Goal: Communication & Community: Answer question/provide support

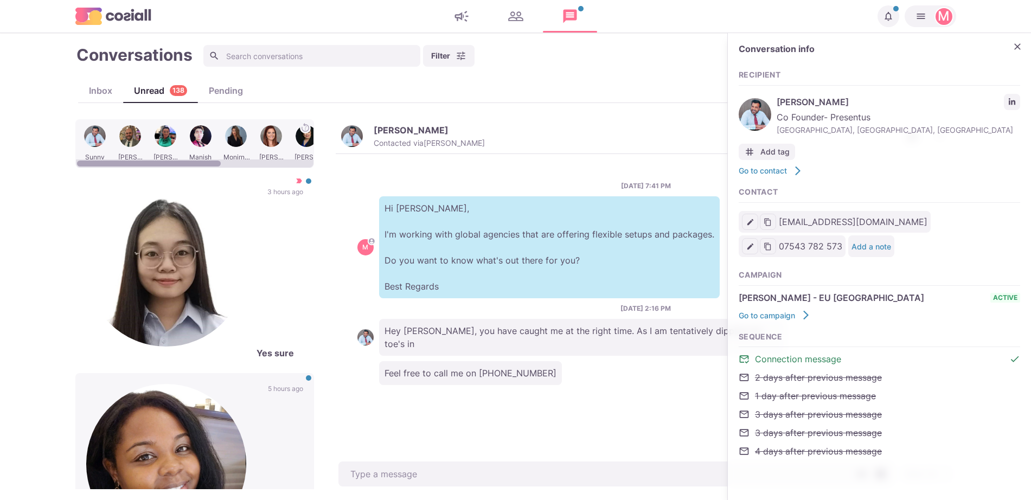
click at [405, 333] on div "[PERSON_NAME] [PERSON_NAME] Monirnaz [PERSON_NAME] [PERSON_NAME] [PERSON_NAME] …" at bounding box center [515, 304] width 881 height 370
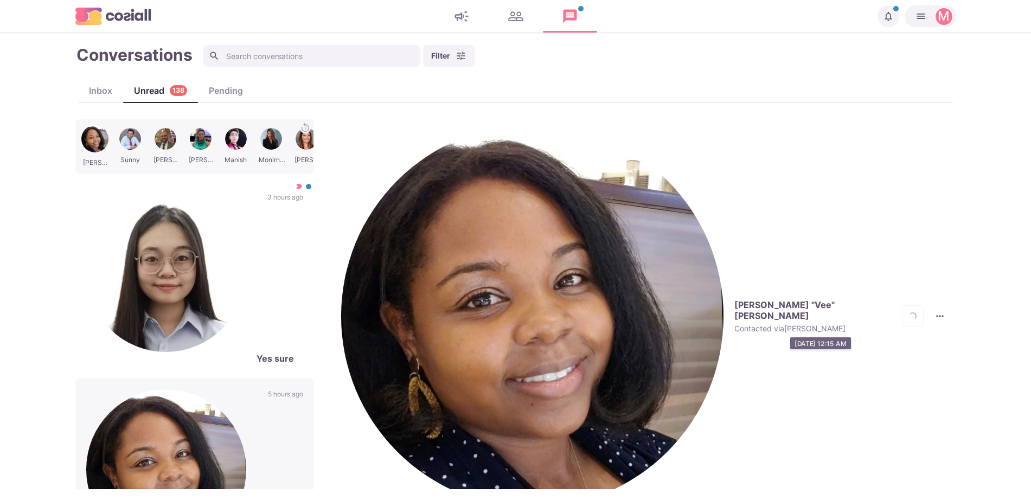
scroll to position [265, 0]
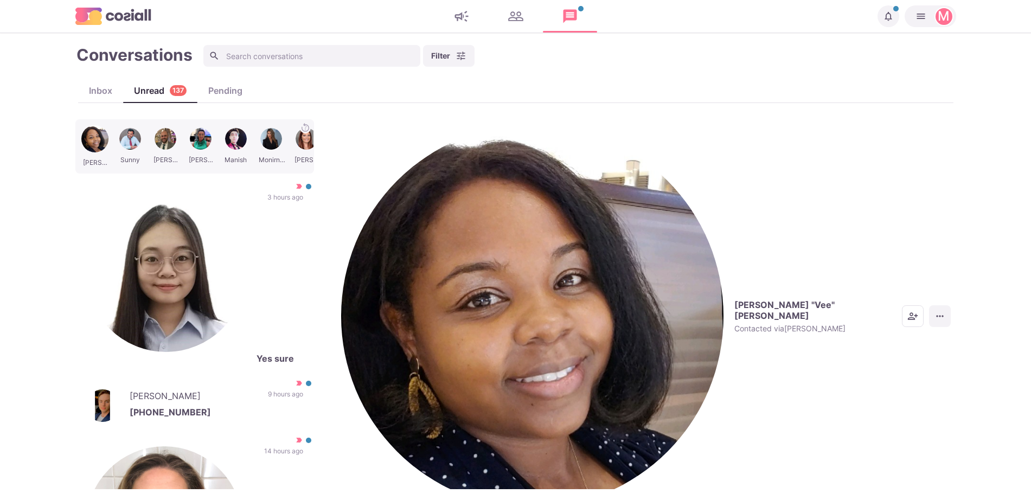
click at [929, 305] on button "More menu" at bounding box center [940, 316] width 22 height 22
click at [604, 137] on div "[PERSON_NAME] "Vee" [PERSON_NAME] Contacted via [PERSON_NAME] [PERSON_NAME] as …" at bounding box center [646, 316] width 621 height 394
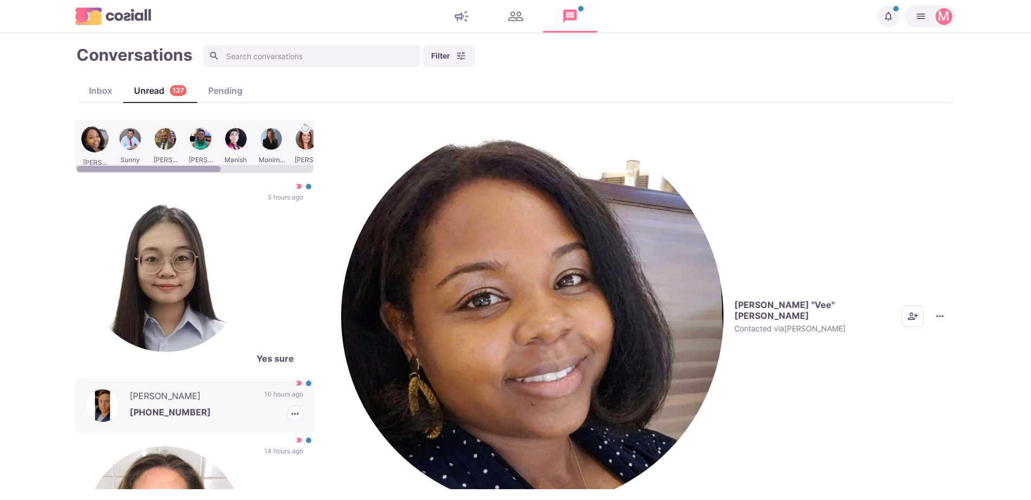
click at [148, 406] on p "[PHONE_NUMBER]" at bounding box center [217, 414] width 174 height 16
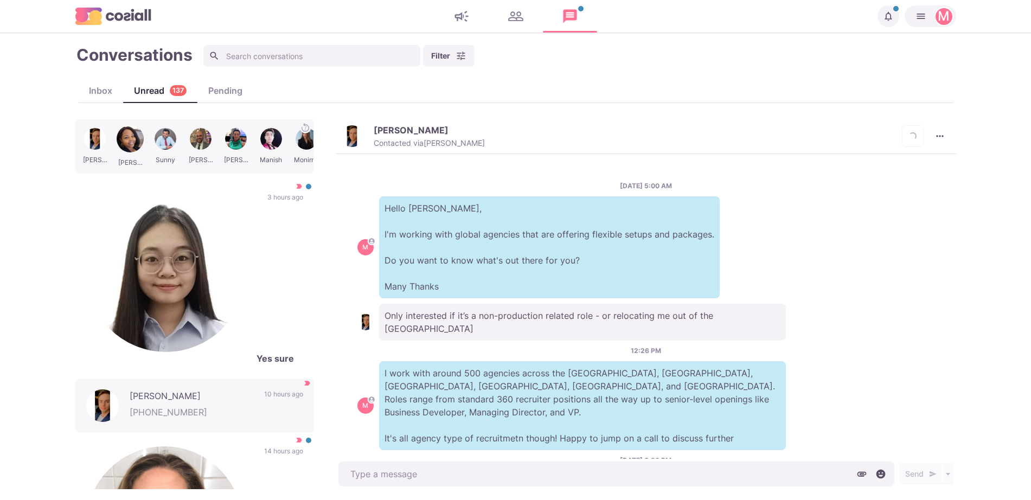
scroll to position [155, 0]
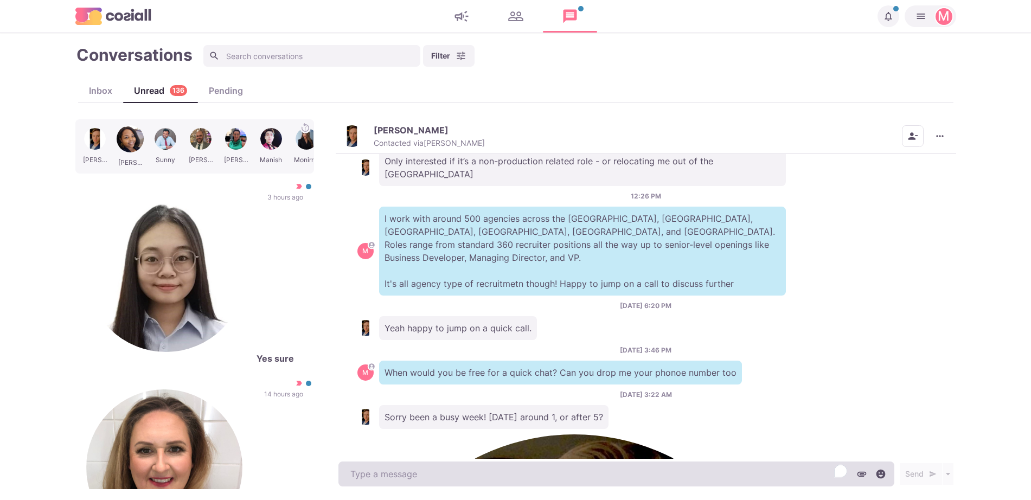
click at [593, 468] on textarea "To enrich screen reader interactions, please activate Accessibility in Grammarl…" at bounding box center [616, 474] width 556 height 25
click at [593, 476] on textarea "To enrich screen reader interactions, please activate Accessibility in Grammarl…" at bounding box center [616, 474] width 556 height 25
type textarea "x"
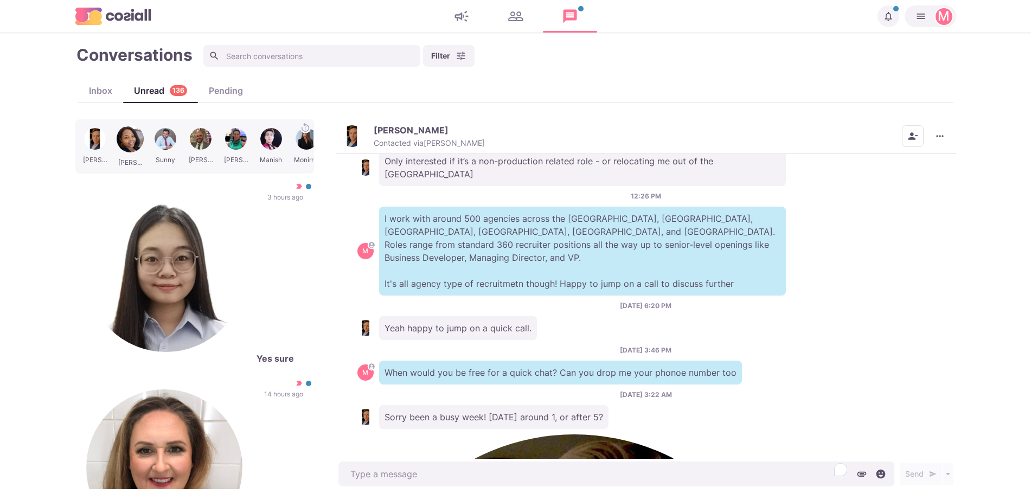
type textarea "L"
type textarea "x"
type textarea "Le"
type textarea "x"
type textarea "Let's"
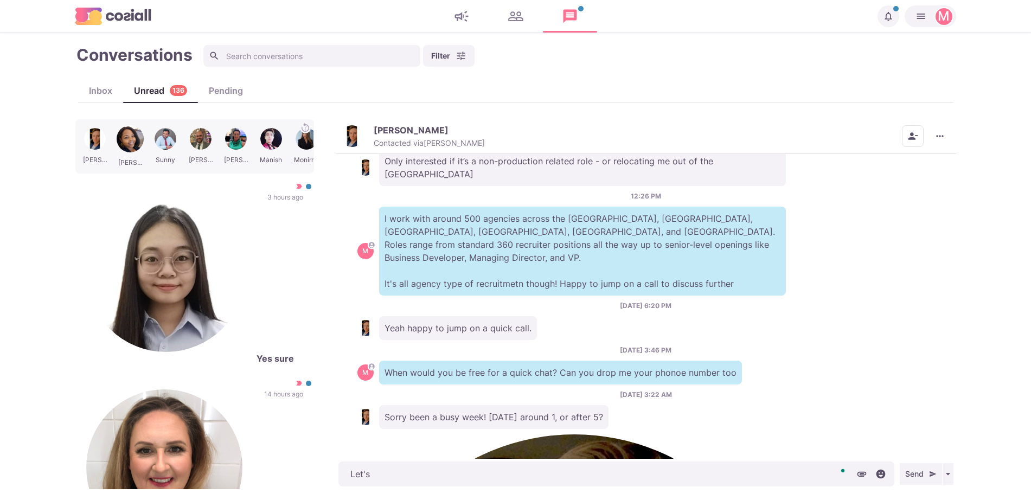
type textarea "x"
type textarea "Let's d"
type textarea "x"
type textarea "Let's do"
type textarea "x"
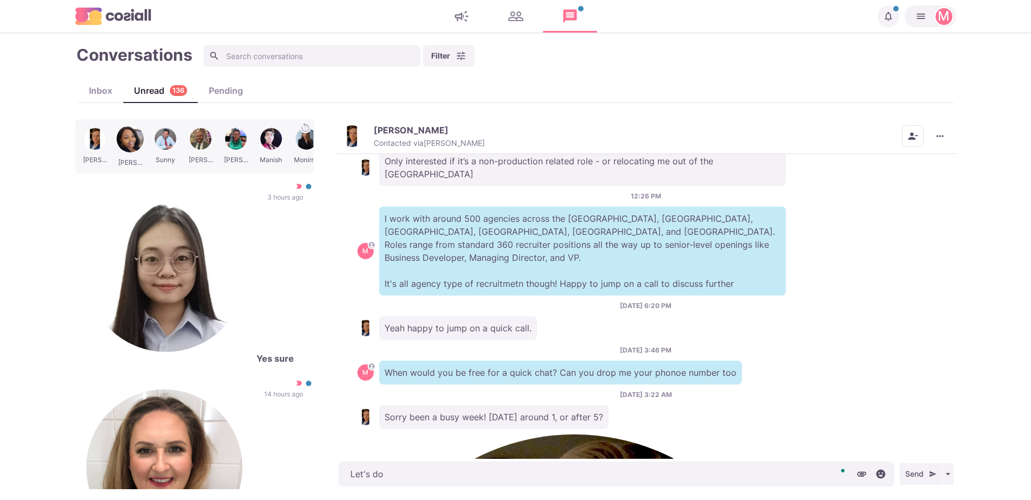
type textarea "Let's do 1"
type textarea "x"
type textarea "Let's do 1"
type textarea "x"
type textarea "Let's do 1!"
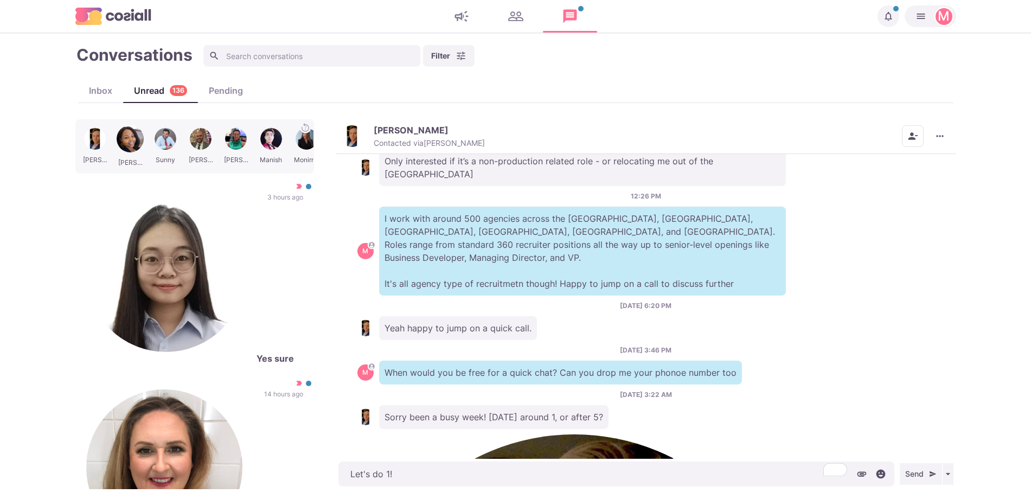
type textarea "x"
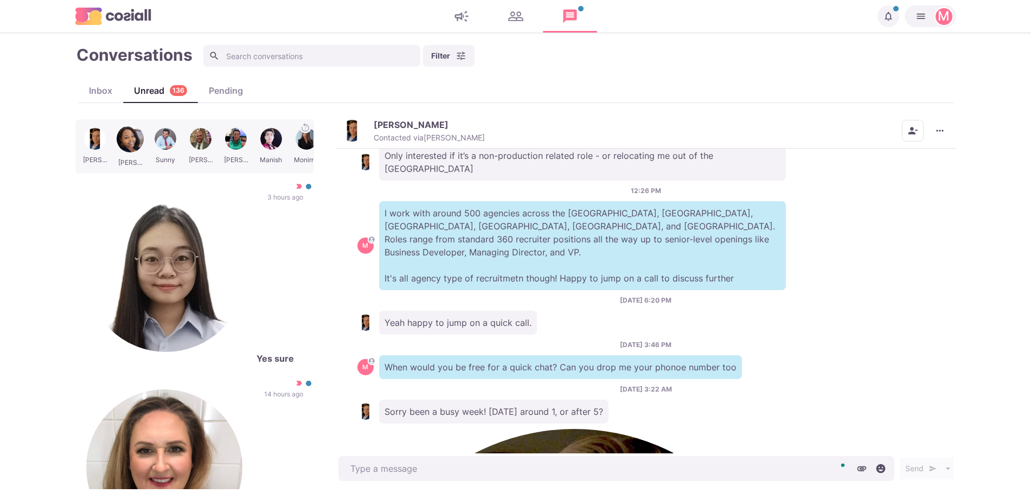
scroll to position [199, 0]
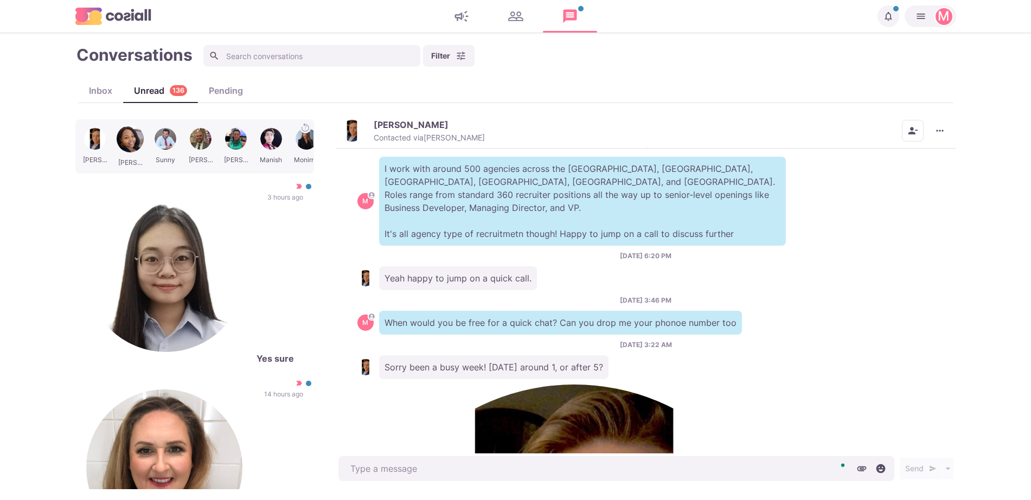
type textarea "x"
type textarea "Tha"
type textarea "x"
type textarea "Than"
type textarea "x"
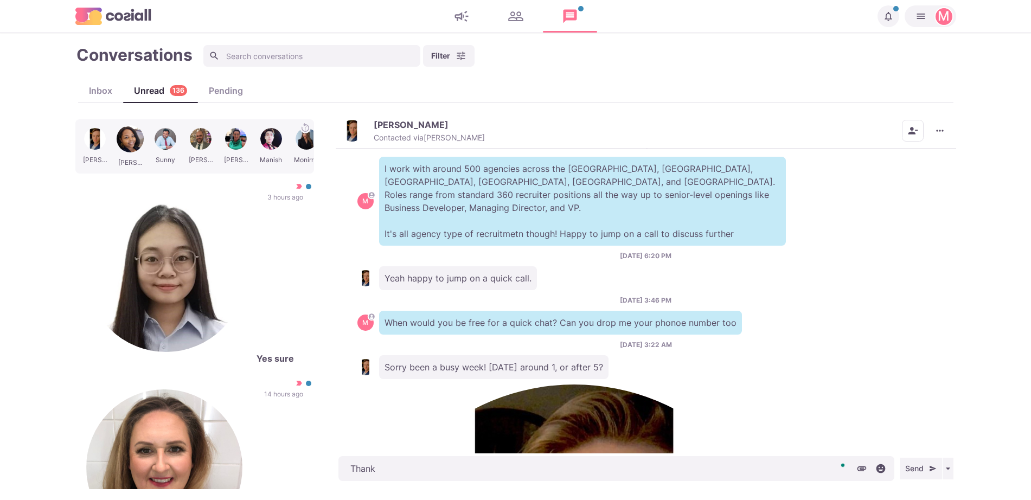
type textarea "Thanks"
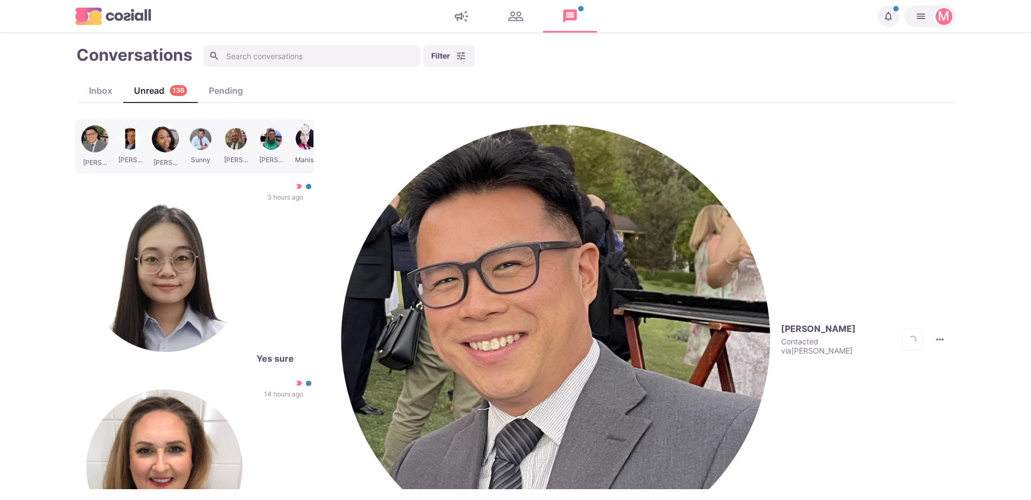
scroll to position [18, 0]
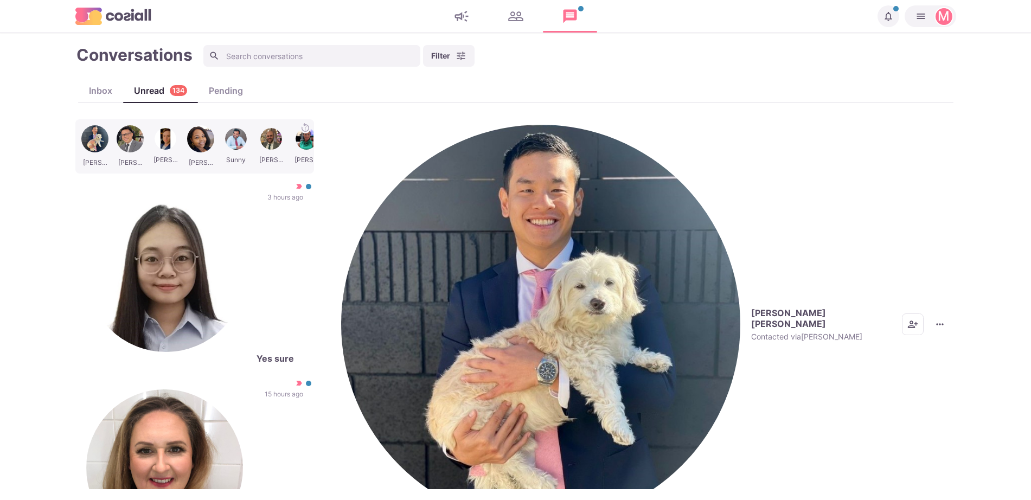
click at [361, 127] on button "[PERSON_NAME] [PERSON_NAME]衡 Contacted via [PERSON_NAME]" at bounding box center [616, 324] width 550 height 399
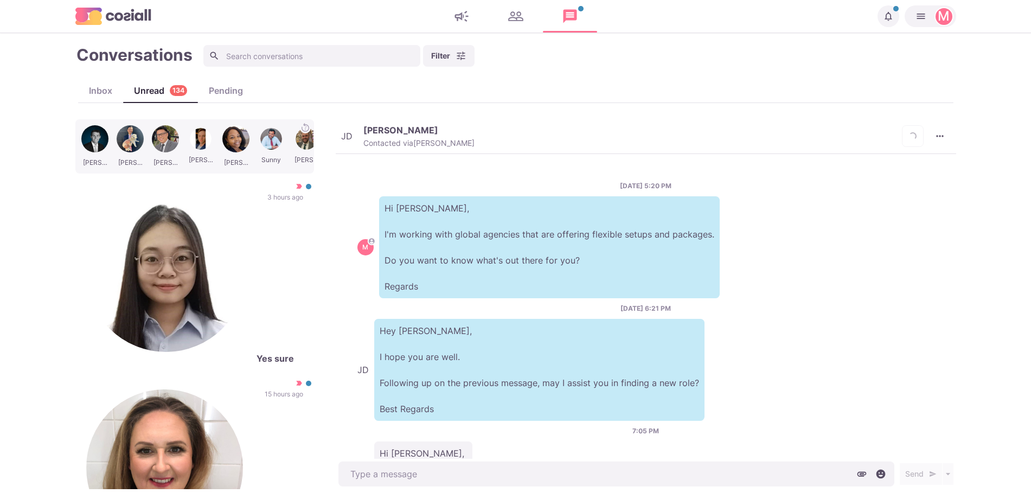
scroll to position [85, 0]
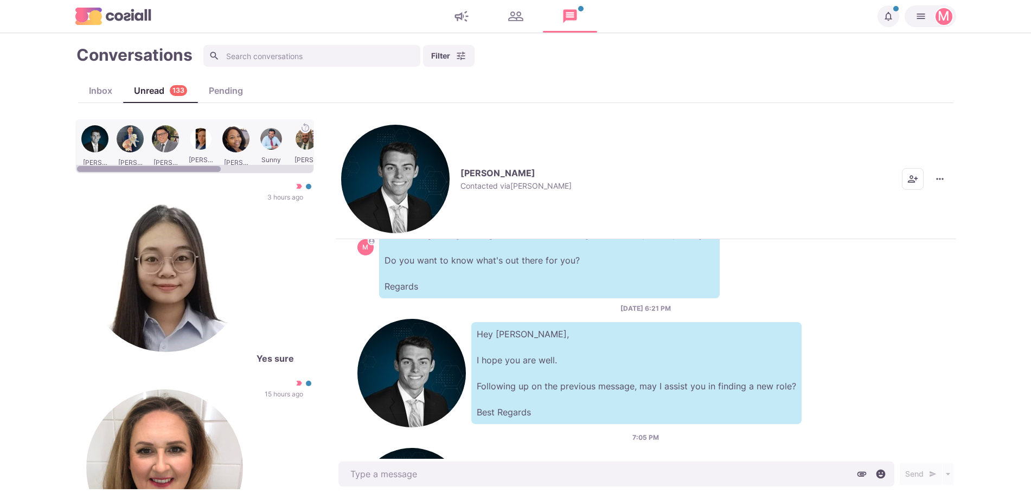
click at [206, 136] on div at bounding box center [200, 146] width 33 height 42
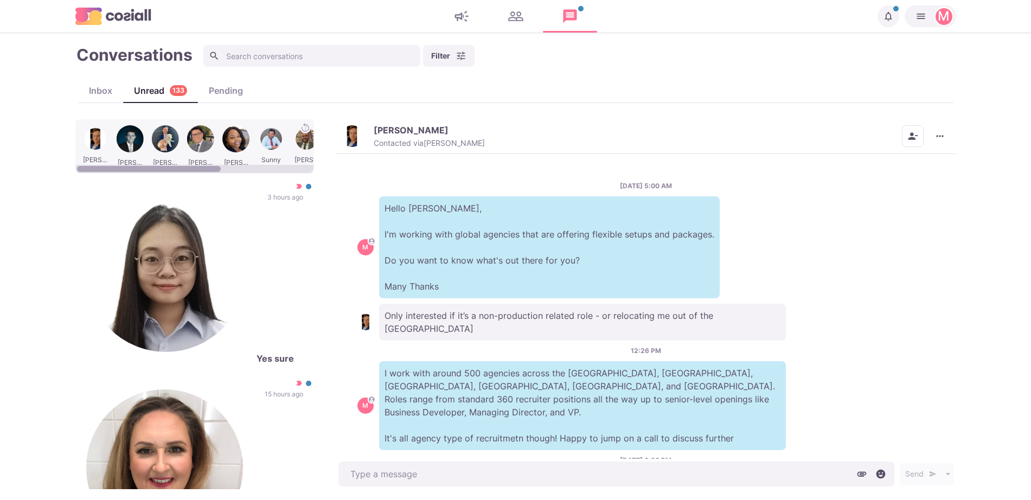
scroll to position [228, 0]
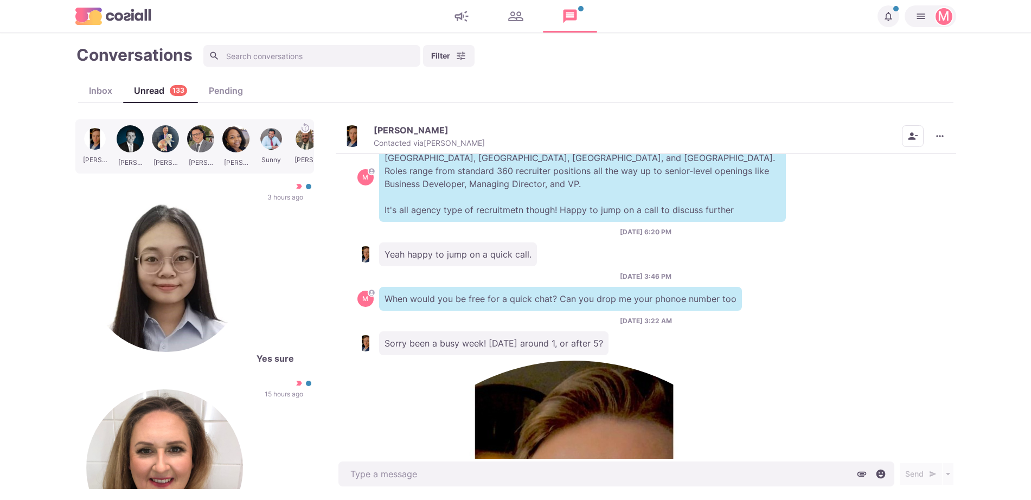
click at [353, 129] on img "button" at bounding box center [352, 136] width 22 height 22
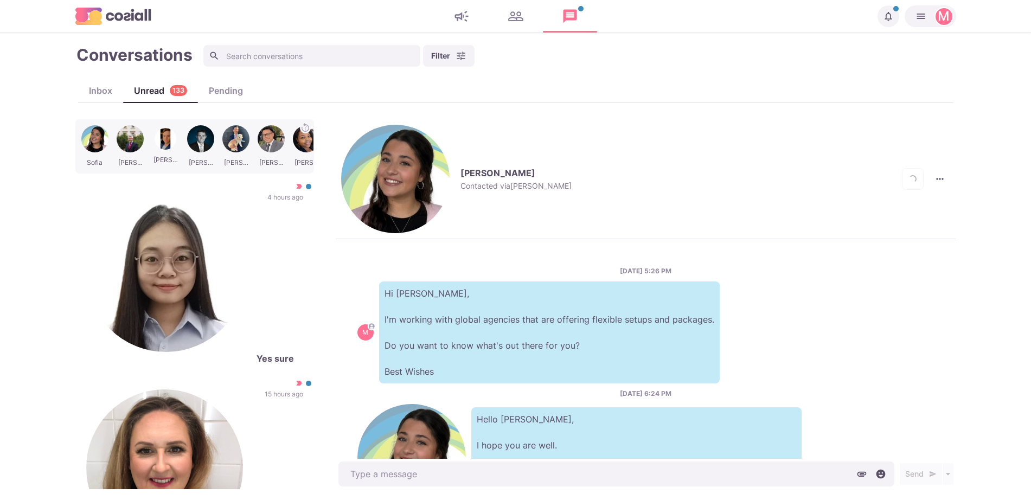
scroll to position [18, 0]
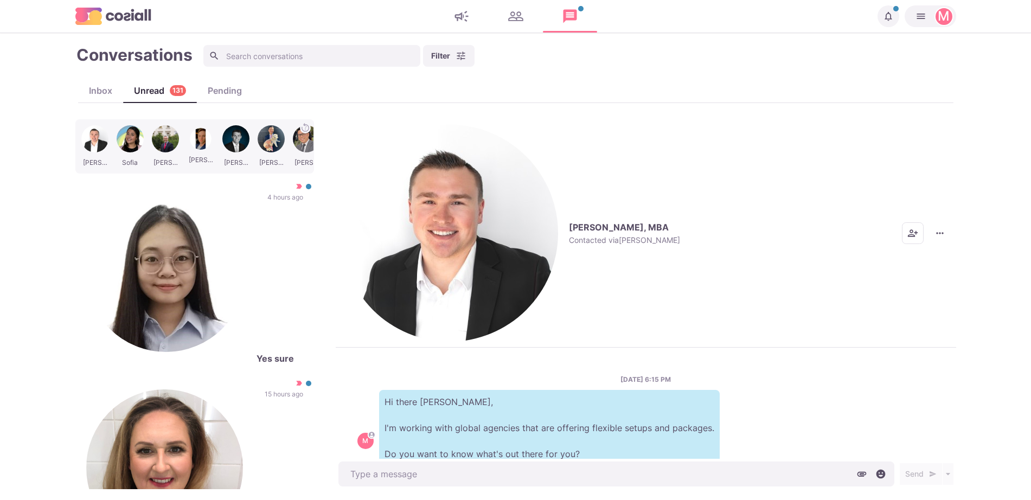
click at [380, 148] on div "[PERSON_NAME], MBA Contacted via [PERSON_NAME] [PERSON_NAME] as Unread Mark as …" at bounding box center [646, 233] width 621 height 228
click at [569, 222] on div "[PERSON_NAME], MBA Contacted via [PERSON_NAME]" at bounding box center [624, 233] width 111 height 23
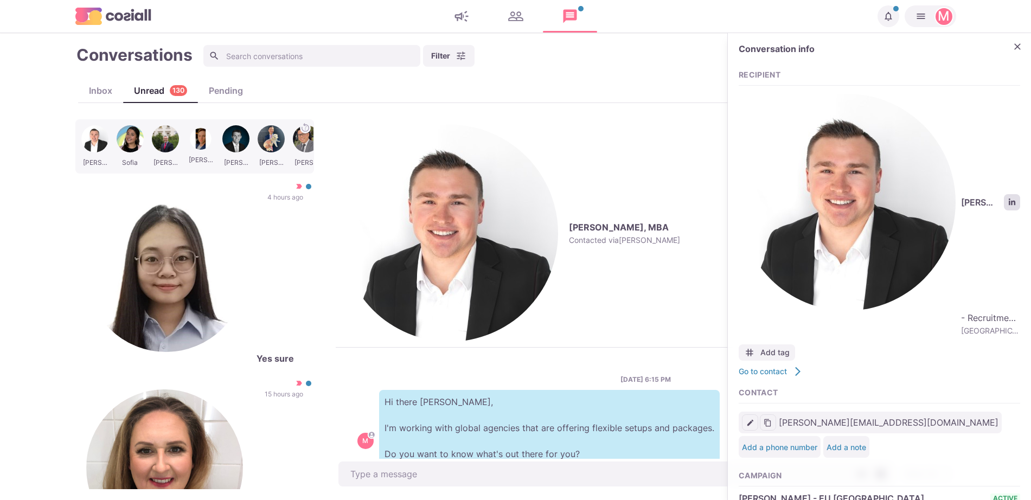
click at [1006, 194] on link "LinkedIn profile link" at bounding box center [1012, 202] width 16 height 16
type textarea "x"
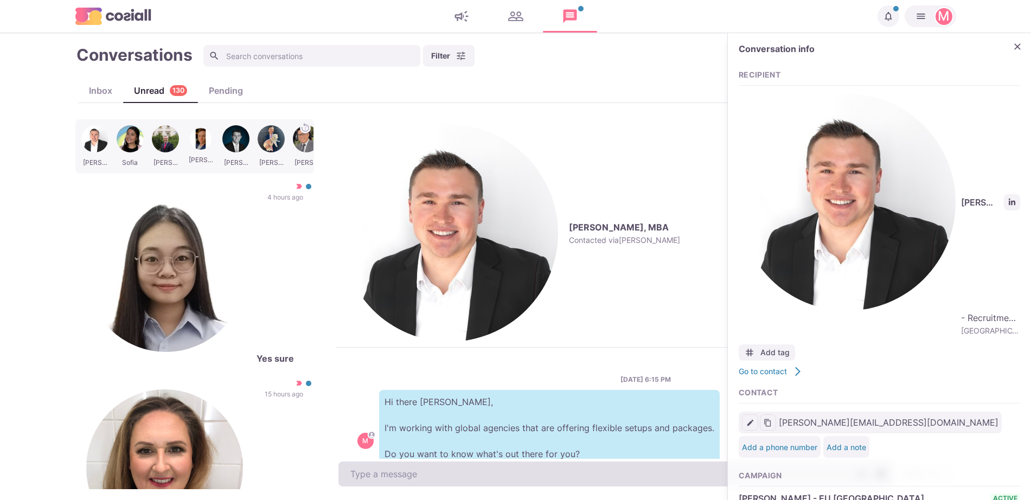
click at [399, 472] on textarea at bounding box center [616, 474] width 556 height 25
paste textarea "I work with around 500 agencies across the [GEOGRAPHIC_DATA], [GEOGRAPHIC_DATA]…"
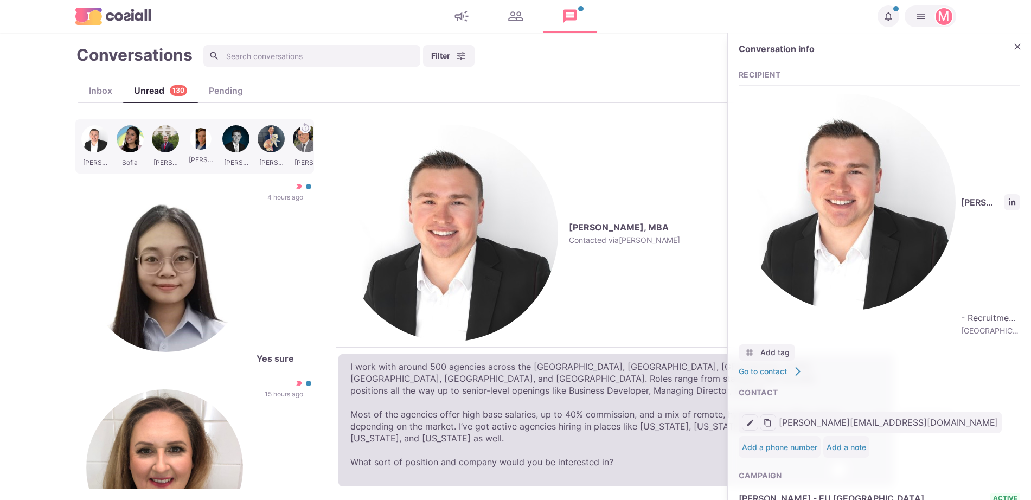
type textarea "I work with around 500 agencies across the [GEOGRAPHIC_DATA], [GEOGRAPHIC_DATA]…"
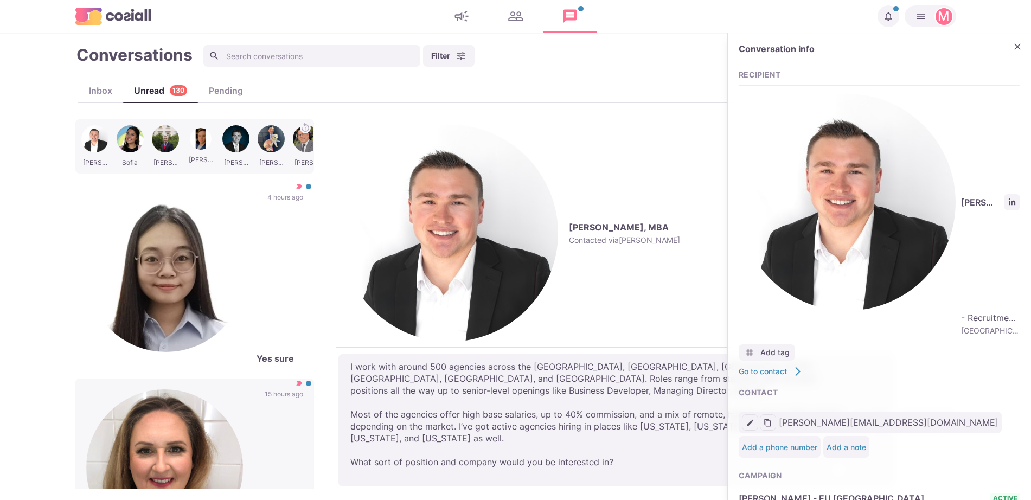
drag, startPoint x: 399, startPoint y: 472, endPoint x: 222, endPoint y: 244, distance: 289.2
click at [222, 244] on div "[PERSON_NAME] [PERSON_NAME] [PERSON_NAME] [PERSON_NAME] [PERSON_NAME] Yes sure …" at bounding box center [515, 304] width 881 height 370
type textarea "x"
type textarea "I work with around 500 agencies across the [GEOGRAPHIC_DATA], [GEOGRAPHIC_DATA]…"
type textarea "x"
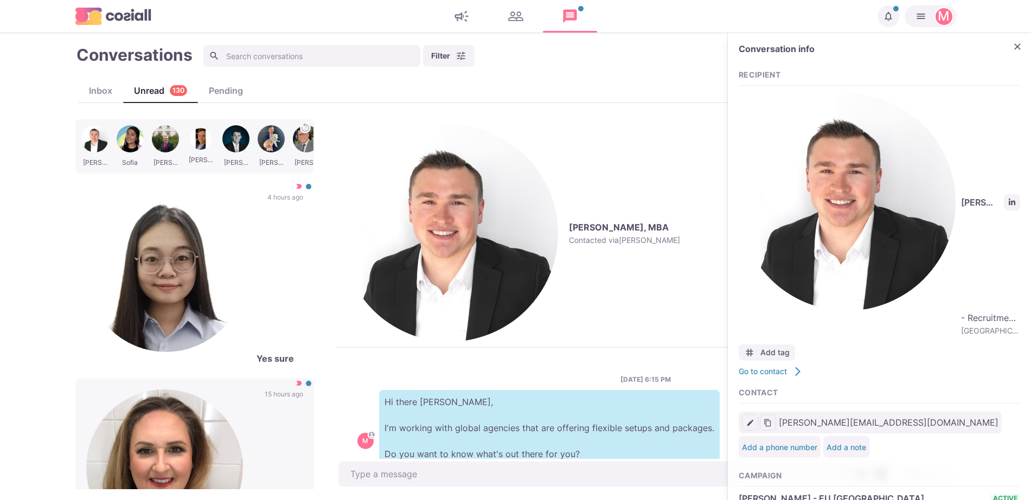
scroll to position [5, 0]
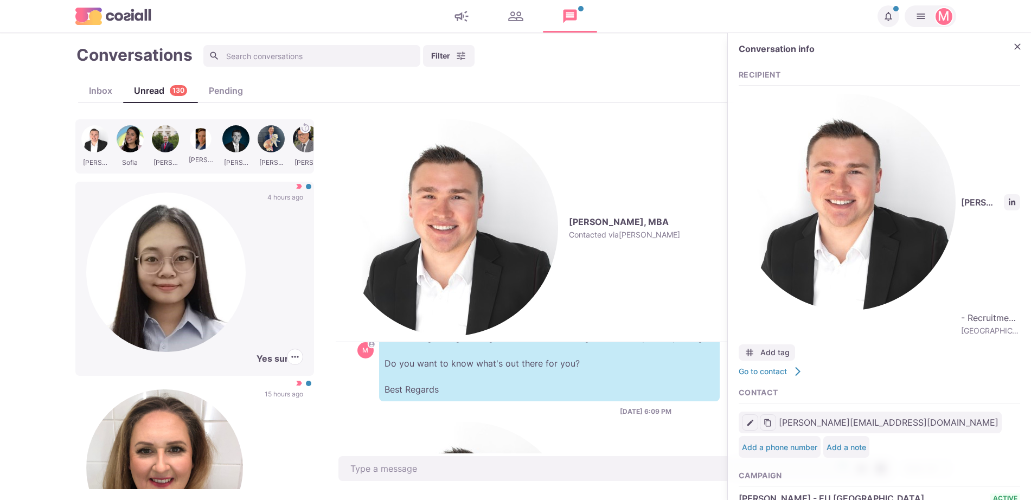
click at [257, 194] on p "Le [PERSON_NAME]" at bounding box center [257, 272] width 0 height 159
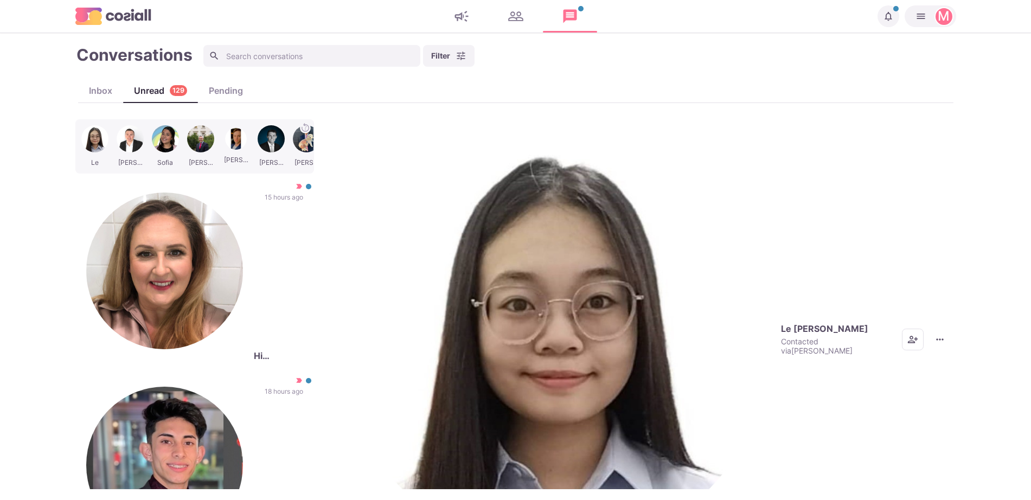
click at [349, 132] on img "button" at bounding box center [555, 339] width 429 height 429
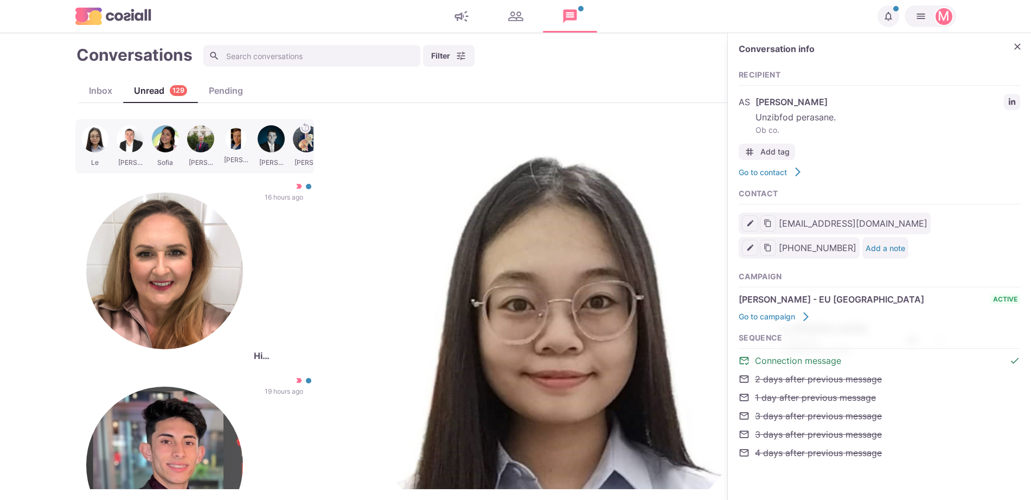
type textarea "x"
